Goal: Information Seeking & Learning: Learn about a topic

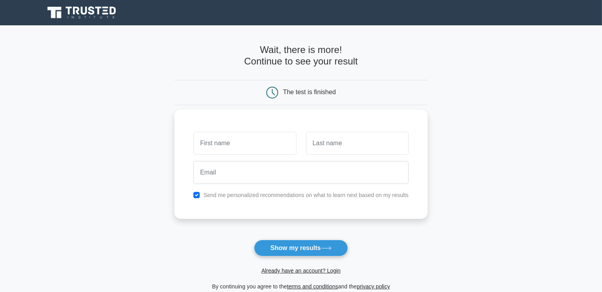
click at [279, 142] on input "text" at bounding box center [244, 143] width 103 height 23
type input "ahmed"
click at [349, 137] on input "text" at bounding box center [357, 143] width 103 height 23
type input "zz"
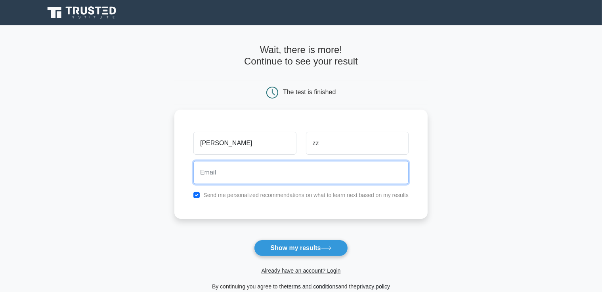
click at [303, 170] on input "email" at bounding box center [300, 172] width 215 height 23
type input "m.z585@hotmail.com"
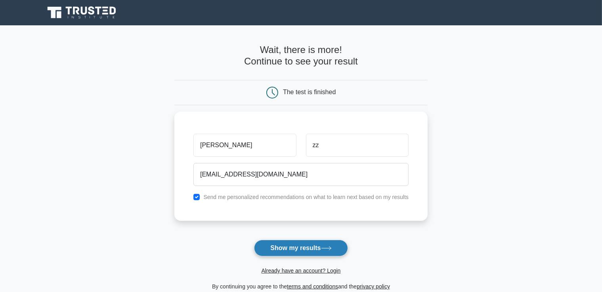
click at [296, 249] on button "Show my results" at bounding box center [300, 248] width 93 height 17
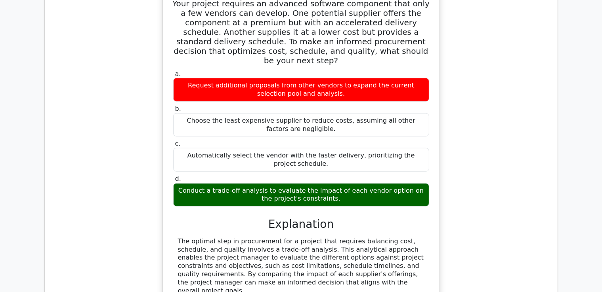
scroll to position [691, 0]
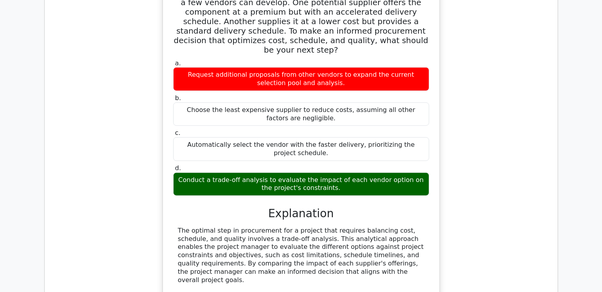
drag, startPoint x: 608, startPoint y: 123, endPoint x: 608, endPoint y: 178, distance: 55.1
click at [601, 178] on html "Go Premium Ahmed" at bounding box center [301, 124] width 602 height 1631
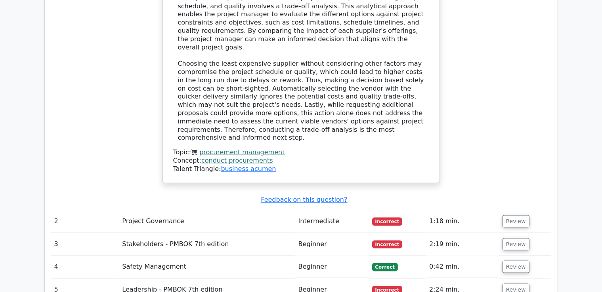
scroll to position [925, 0]
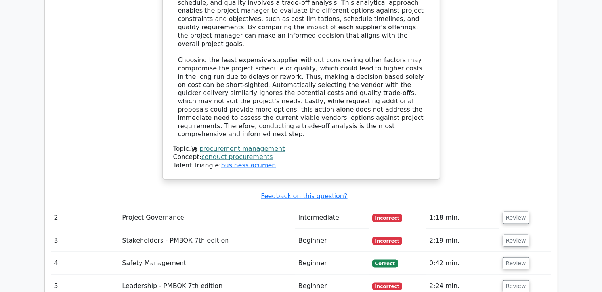
click at [182, 230] on td "Stakeholders - PMBOK 7th edition" at bounding box center [207, 241] width 176 height 23
click at [515, 235] on button "Review" at bounding box center [515, 241] width 27 height 12
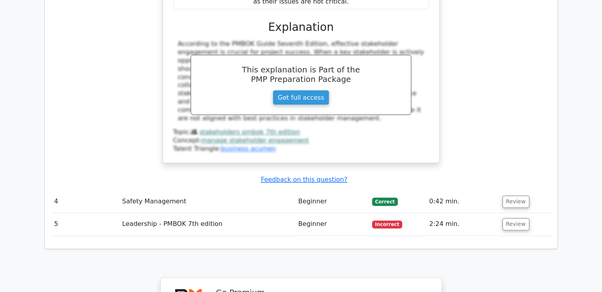
scroll to position [1370, 0]
click at [507, 219] on button "Review" at bounding box center [515, 225] width 27 height 12
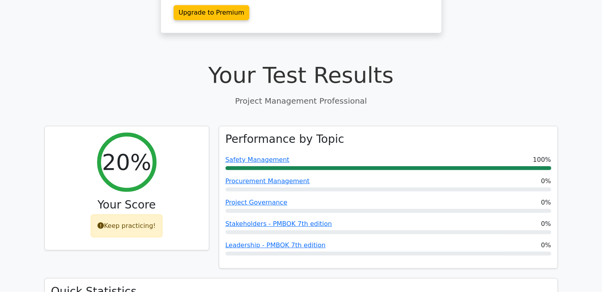
scroll to position [220, 0]
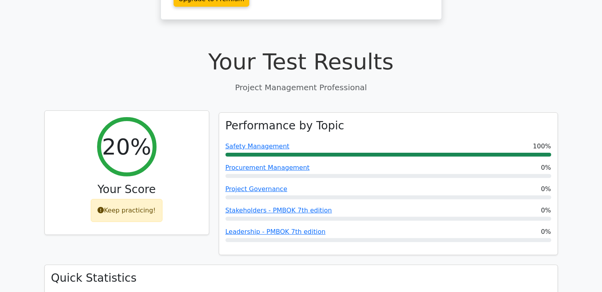
click at [128, 199] on div "Keep practicing!" at bounding box center [127, 210] width 72 height 23
click at [104, 207] on icon at bounding box center [100, 210] width 6 height 6
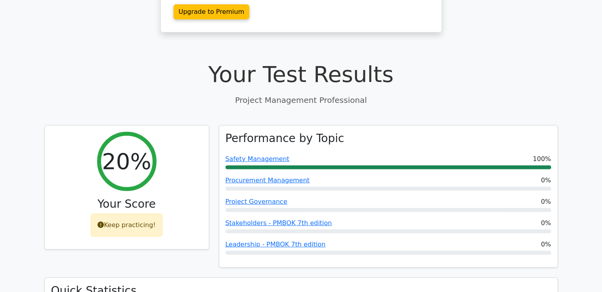
scroll to position [202, 0]
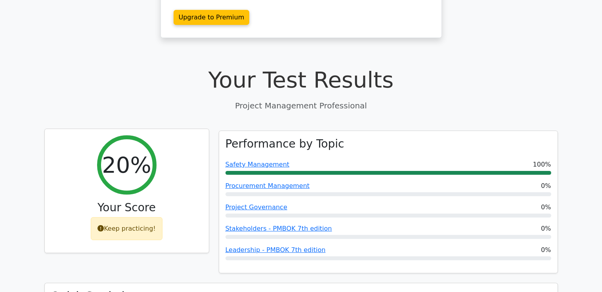
click at [139, 217] on div "Keep practicing!" at bounding box center [127, 228] width 72 height 23
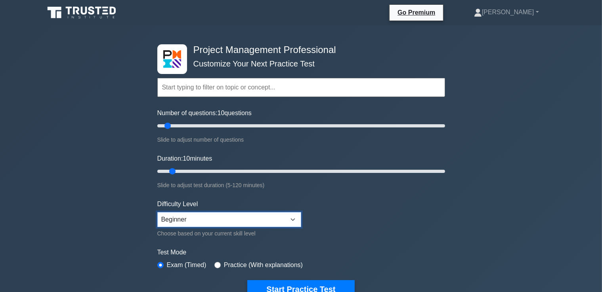
click at [295, 213] on select "Beginner Intermediate Expert" at bounding box center [229, 219] width 144 height 15
select select "intermediate"
click at [157, 212] on select "Beginner Intermediate Expert" at bounding box center [229, 219] width 144 height 15
drag, startPoint x: 170, startPoint y: 170, endPoint x: 209, endPoint y: 173, distance: 38.5
click at [209, 173] on input "Duration: 25 minutes" at bounding box center [301, 172] width 288 height 10
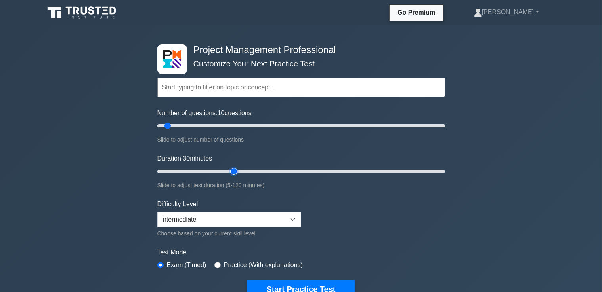
drag, startPoint x: 209, startPoint y: 171, endPoint x: 236, endPoint y: 175, distance: 26.8
click at [236, 175] on input "Duration: 30 minutes" at bounding box center [301, 172] width 288 height 10
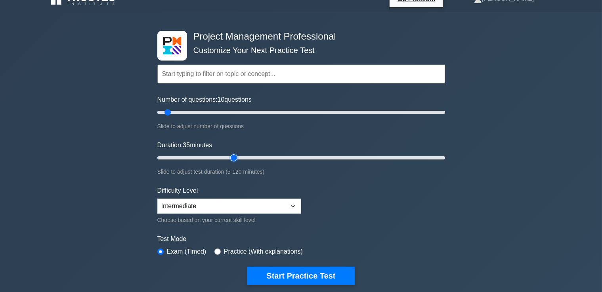
scroll to position [10, 0]
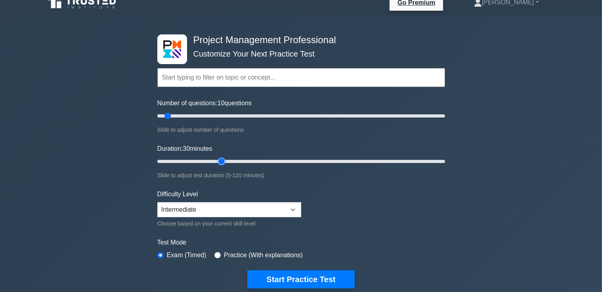
drag, startPoint x: 233, startPoint y: 159, endPoint x: 217, endPoint y: 160, distance: 16.3
click at [217, 160] on input "Duration: 30 minutes" at bounding box center [301, 162] width 288 height 10
drag, startPoint x: 222, startPoint y: 162, endPoint x: 211, endPoint y: 165, distance: 11.5
click at [211, 165] on input "Duration: 25 minutes" at bounding box center [301, 162] width 288 height 10
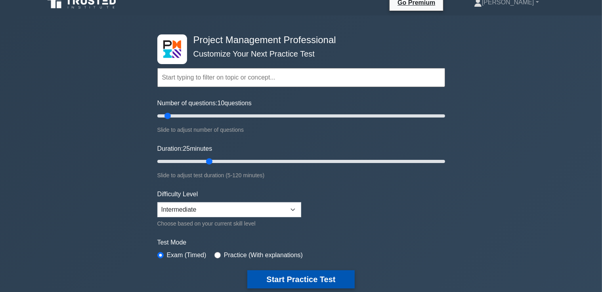
click at [303, 273] on button "Start Practice Test" at bounding box center [300, 280] width 107 height 18
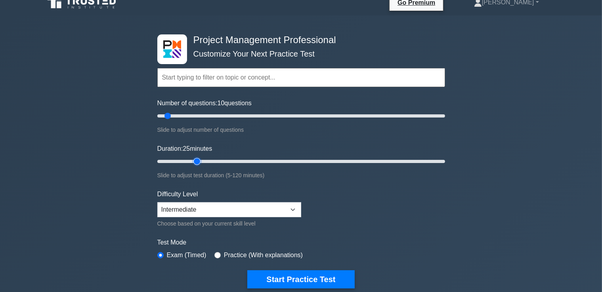
type input "20"
click at [201, 160] on input "Duration: 25 minutes" at bounding box center [301, 162] width 288 height 10
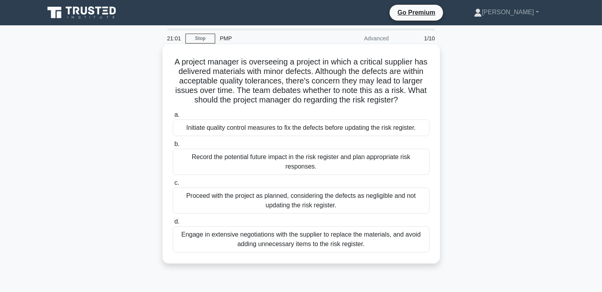
click at [346, 197] on div "Proceed with the project as planned, considering the defects as negligible and …" at bounding box center [301, 201] width 257 height 26
click at [173, 186] on input "c. Proceed with the project as planned, considering the defects as negligible a…" at bounding box center [173, 183] width 0 height 5
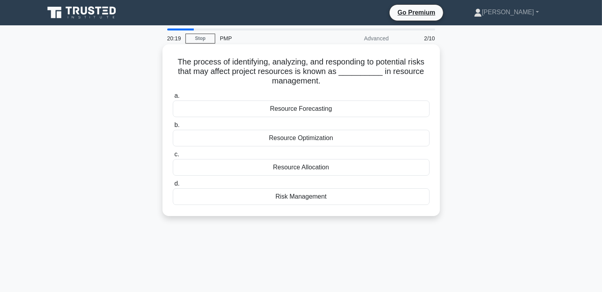
click at [303, 196] on div "Risk Management" at bounding box center [301, 197] width 257 height 17
click at [173, 187] on input "d. Risk Management" at bounding box center [173, 183] width 0 height 5
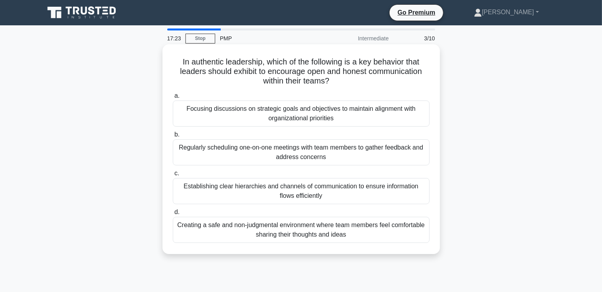
click at [301, 148] on div "Regularly scheduling one-on-one meetings with team members to gather feedback a…" at bounding box center [301, 152] width 257 height 26
click at [173, 137] on input "b. Regularly scheduling one-on-one meetings with team members to gather feedbac…" at bounding box center [173, 134] width 0 height 5
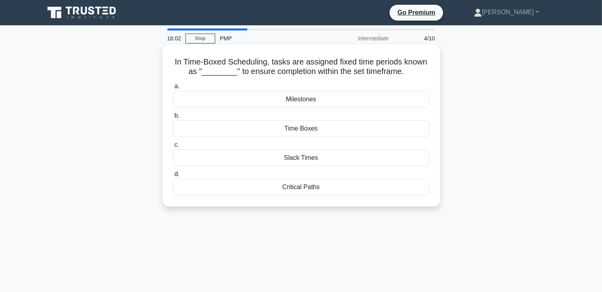
click at [300, 190] on div "Critical Paths" at bounding box center [301, 187] width 257 height 17
click at [173, 177] on input "d. Critical Paths" at bounding box center [173, 174] width 0 height 5
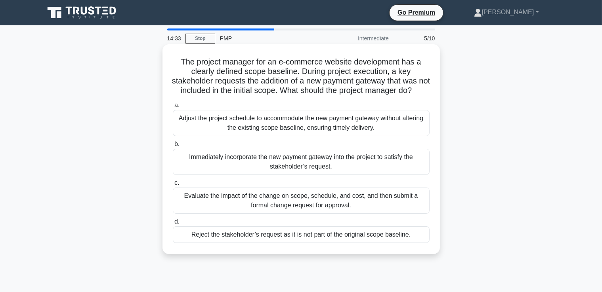
click at [305, 207] on div "Evaluate the impact of the change on scope, schedule, and cost, and then submit…" at bounding box center [301, 201] width 257 height 26
click at [173, 186] on input "c. Evaluate the impact of the change on scope, schedule, and cost, and then sub…" at bounding box center [173, 183] width 0 height 5
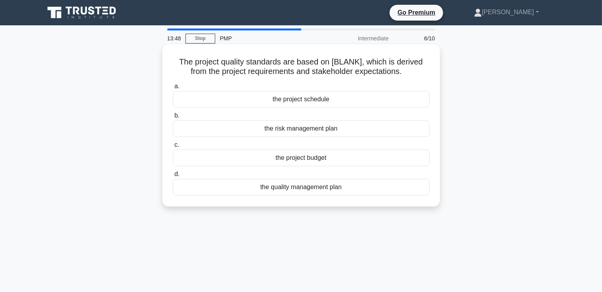
click at [289, 188] on div "the quality management plan" at bounding box center [301, 187] width 257 height 17
click at [173, 177] on input "d. the quality management plan" at bounding box center [173, 174] width 0 height 5
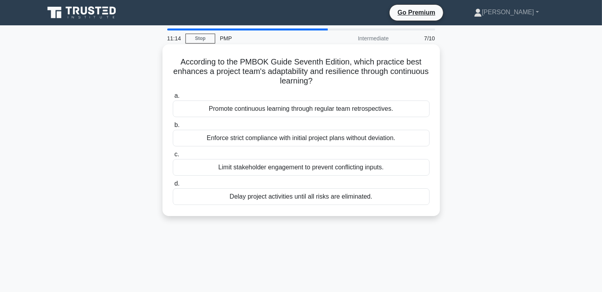
click at [242, 111] on div "Promote continuous learning through regular team retrospectives." at bounding box center [301, 109] width 257 height 17
click at [173, 99] on input "a. Promote continuous learning through regular team retrospectives." at bounding box center [173, 95] width 0 height 5
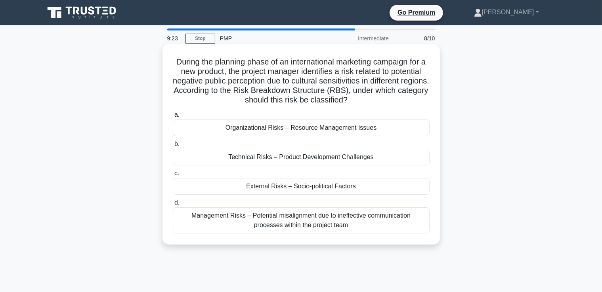
click at [297, 186] on div "External Risks – Socio-political Factors" at bounding box center [301, 186] width 257 height 17
click at [173, 176] on input "c. External Risks – Socio-political Factors" at bounding box center [173, 173] width 0 height 5
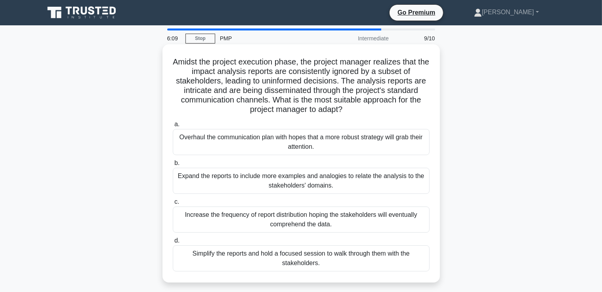
click at [301, 256] on div "Simplify the reports and hold a focused session to walk through them with the s…" at bounding box center [301, 259] width 257 height 26
click at [173, 244] on input "d. Simplify the reports and hold a focused session to walk through them with th…" at bounding box center [173, 240] width 0 height 5
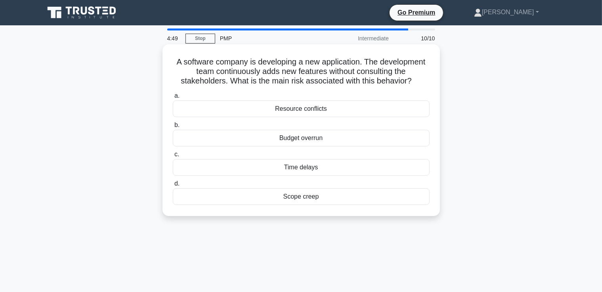
click at [303, 139] on div "Budget overrun" at bounding box center [301, 138] width 257 height 17
click at [173, 128] on input "b. Budget overrun" at bounding box center [173, 125] width 0 height 5
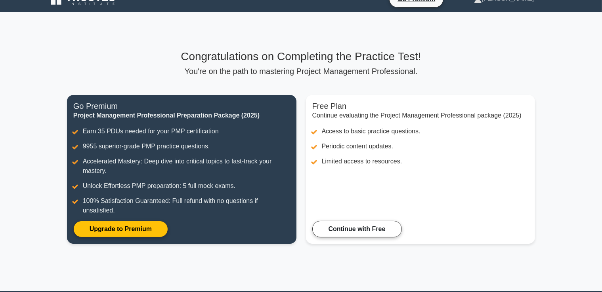
scroll to position [13, 0]
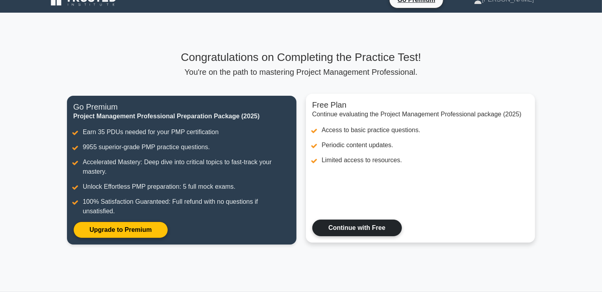
click at [374, 232] on link "Continue with Free" at bounding box center [357, 228] width 90 height 17
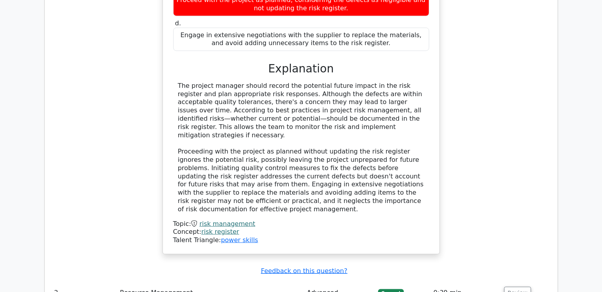
scroll to position [954, 0]
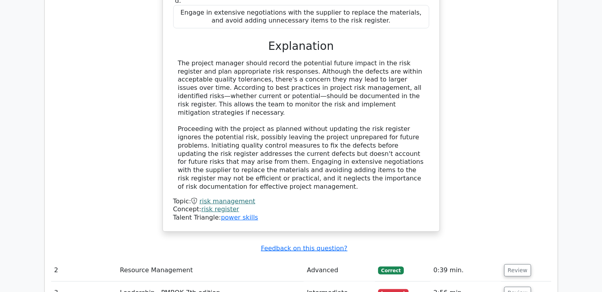
click at [304, 259] on td "Resource Management" at bounding box center [210, 270] width 187 height 23
click at [520, 265] on button "Review" at bounding box center [517, 271] width 27 height 12
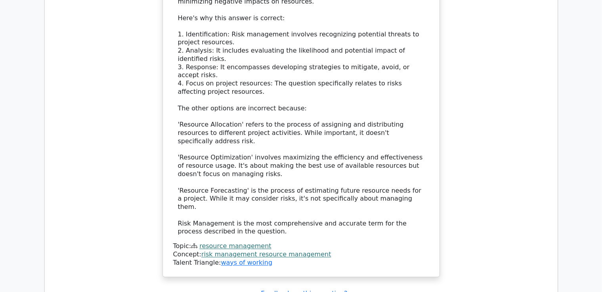
scroll to position [1572, 0]
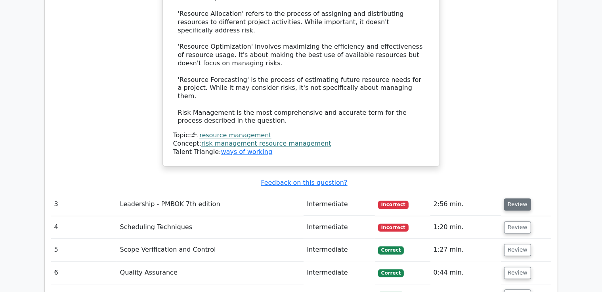
click at [525, 198] on button "Review" at bounding box center [517, 204] width 27 height 12
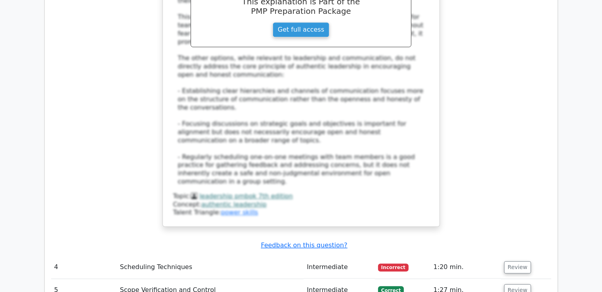
scroll to position [2110, 0]
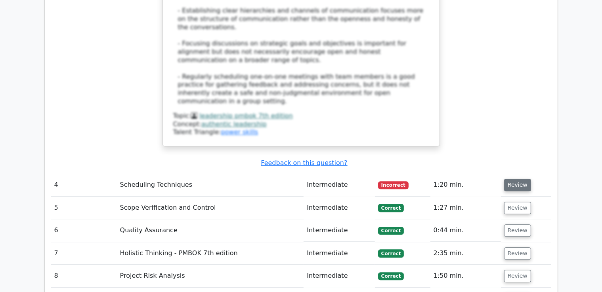
click at [509, 179] on button "Review" at bounding box center [517, 185] width 27 height 12
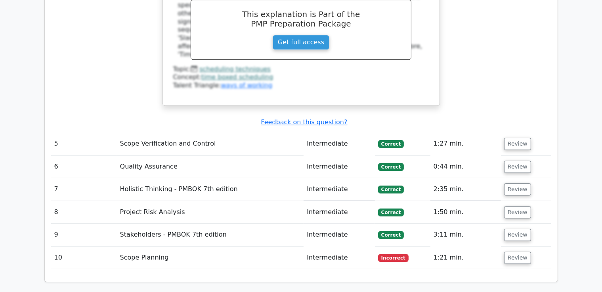
scroll to position [2522, 0]
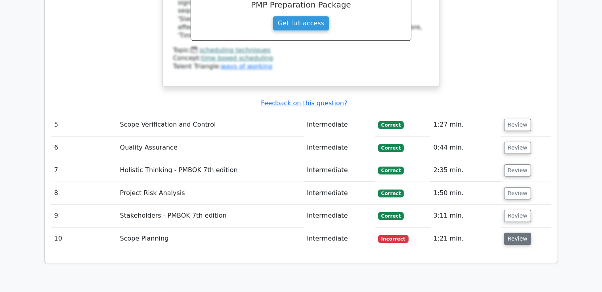
click at [510, 233] on button "Review" at bounding box center [517, 239] width 27 height 12
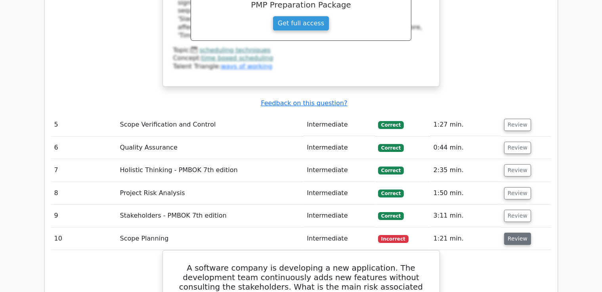
click at [516, 233] on button "Review" at bounding box center [517, 239] width 27 height 12
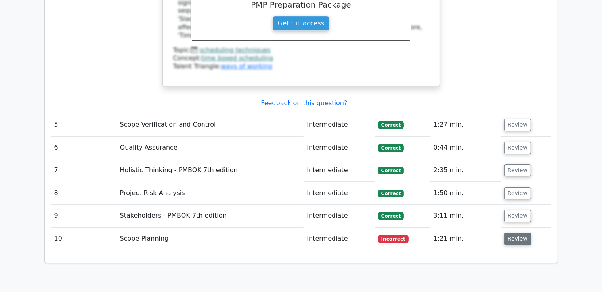
click at [515, 233] on button "Review" at bounding box center [517, 239] width 27 height 12
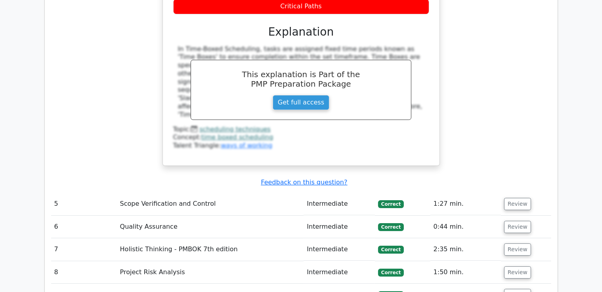
scroll to position [2379, 0]
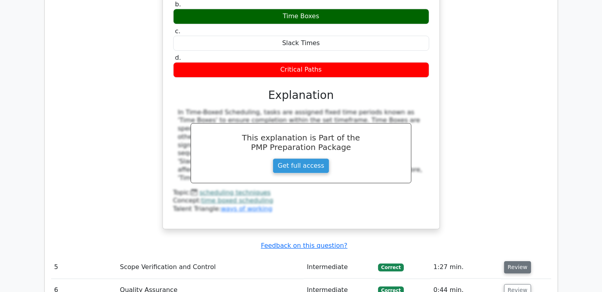
click at [515, 261] on button "Review" at bounding box center [517, 267] width 27 height 12
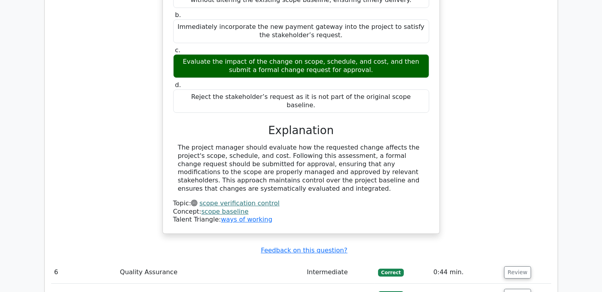
scroll to position [2760, 0]
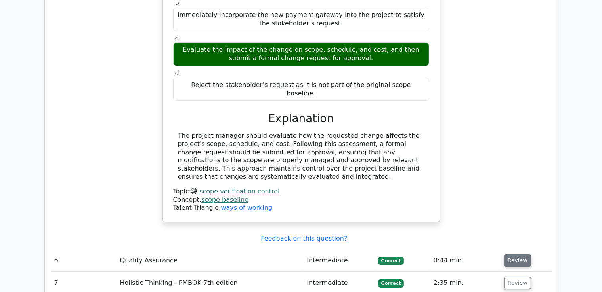
click at [509, 255] on button "Review" at bounding box center [517, 261] width 27 height 12
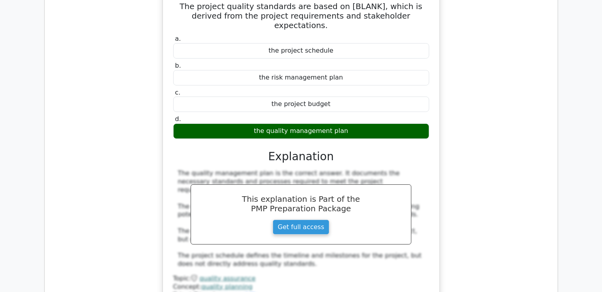
scroll to position [3045, 0]
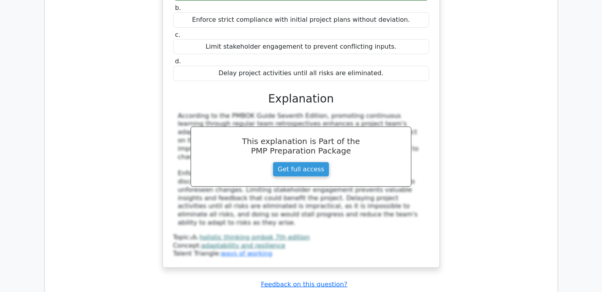
scroll to position [3473, 0]
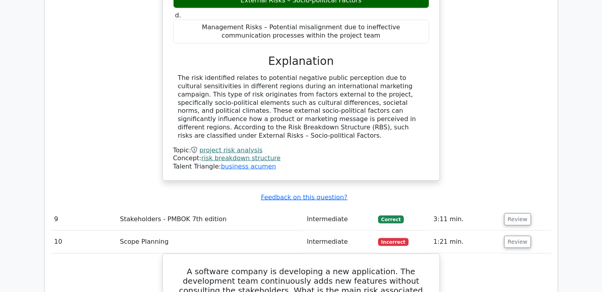
scroll to position [3932, 0]
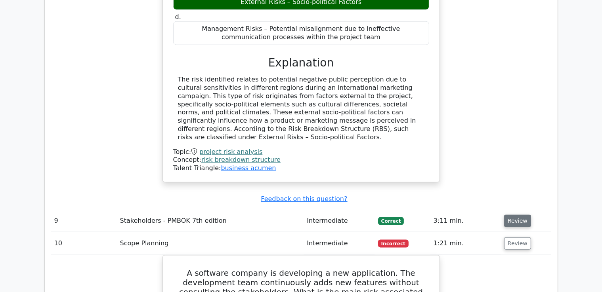
click at [525, 215] on button "Review" at bounding box center [517, 221] width 27 height 12
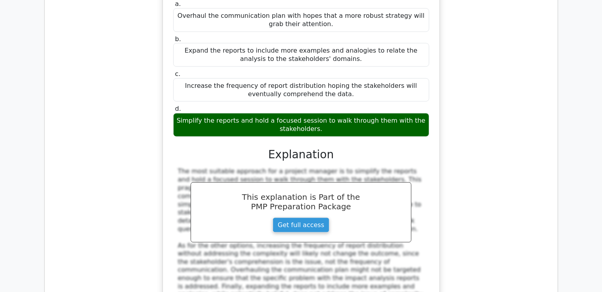
scroll to position [4233, 0]
